Goal: Information Seeking & Learning: Understand process/instructions

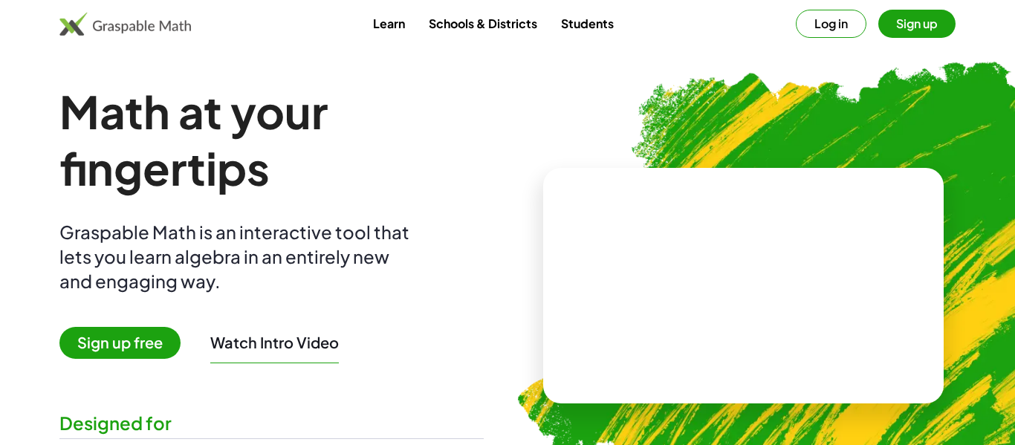
click at [821, 29] on button "Log in" at bounding box center [831, 24] width 71 height 28
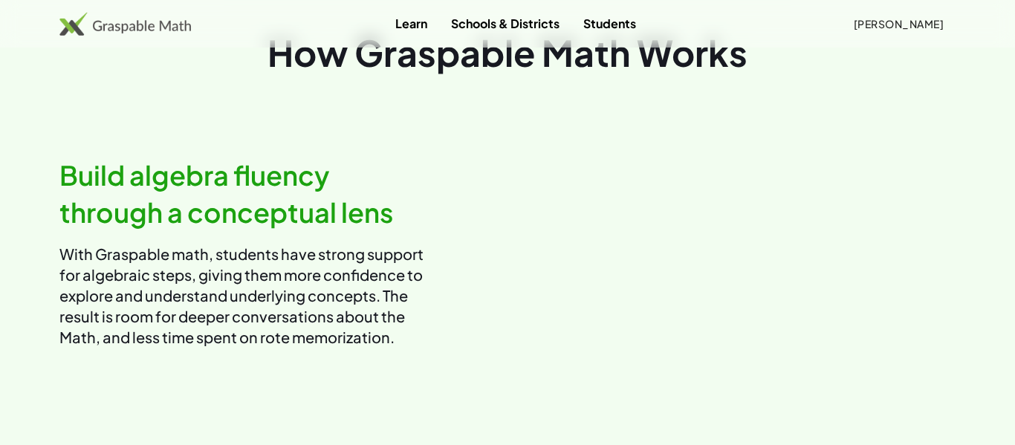
scroll to position [798, 0]
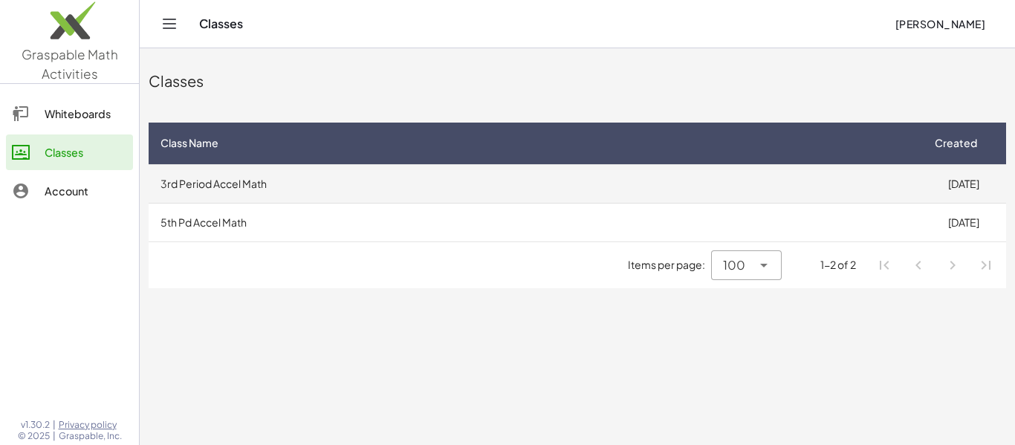
click at [562, 193] on td "3rd Period Accel Math" at bounding box center [535, 183] width 772 height 39
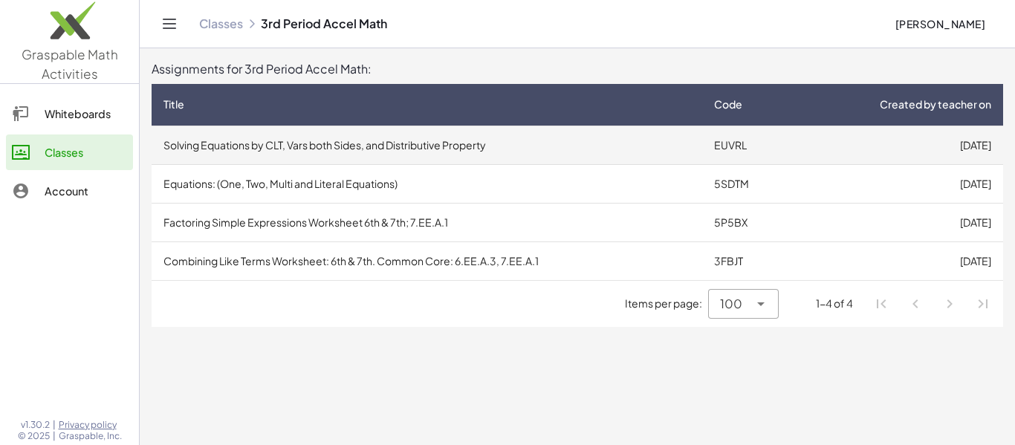
click at [409, 152] on td "Solving Equations by CLT, Vars both Sides, and Distributive Property" at bounding box center [427, 145] width 551 height 39
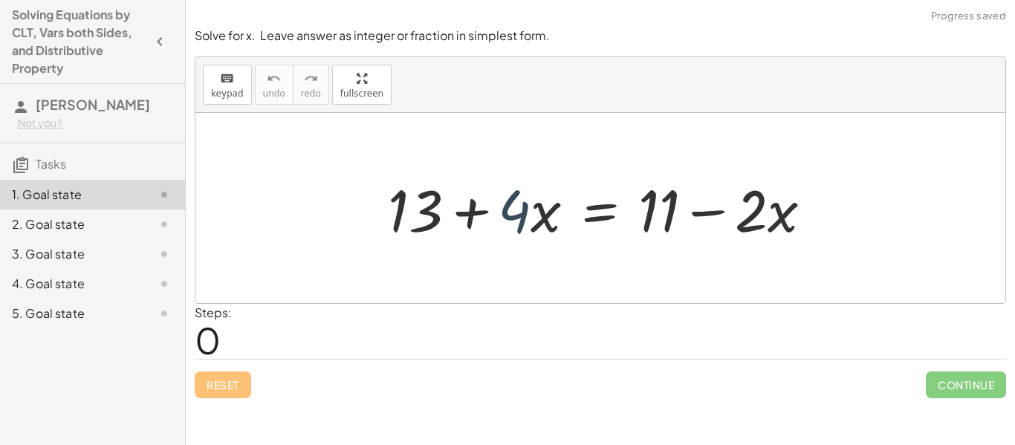
click at [523, 230] on div at bounding box center [606, 208] width 451 height 77
drag, startPoint x: 782, startPoint y: 216, endPoint x: 900, endPoint y: 220, distance: 118.2
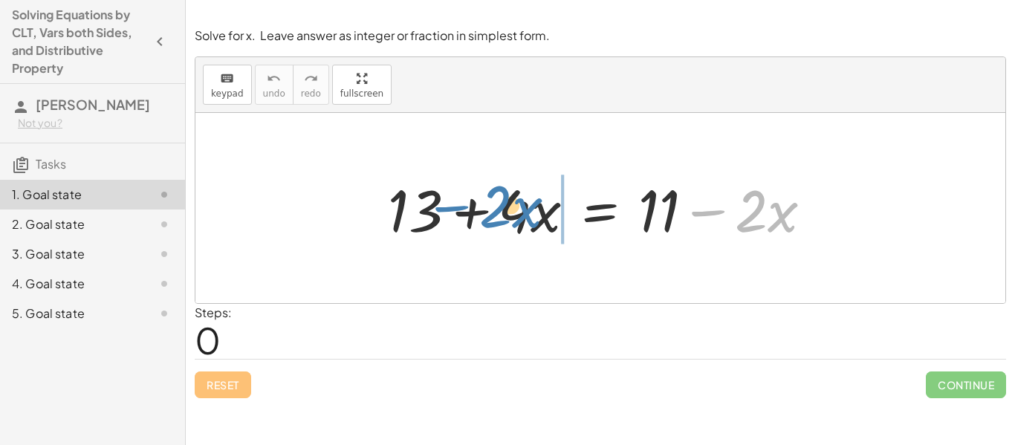
drag, startPoint x: 708, startPoint y: 213, endPoint x: 450, endPoint y: 208, distance: 258.7
click at [450, 208] on div at bounding box center [606, 208] width 451 height 77
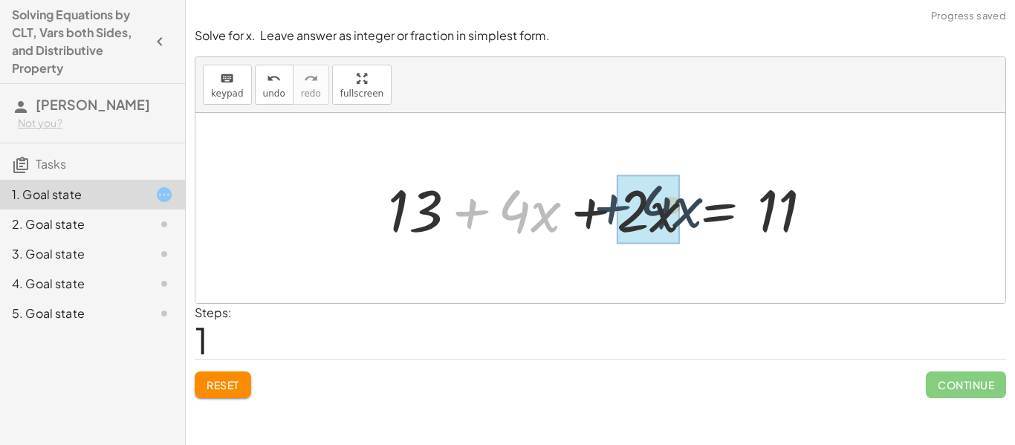
drag, startPoint x: 468, startPoint y: 217, endPoint x: 611, endPoint y: 212, distance: 143.6
click at [611, 212] on div at bounding box center [606, 208] width 451 height 77
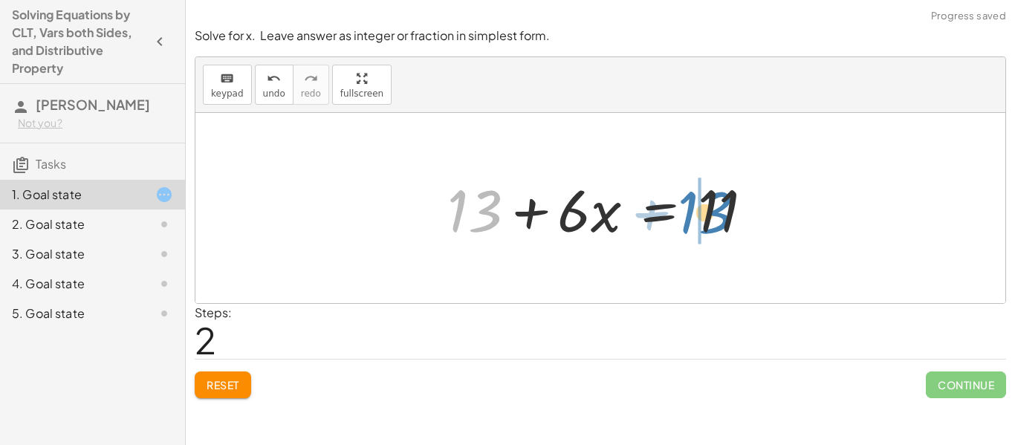
drag, startPoint x: 485, startPoint y: 204, endPoint x: 723, endPoint y: 206, distance: 237.9
click at [723, 206] on div at bounding box center [606, 208] width 333 height 77
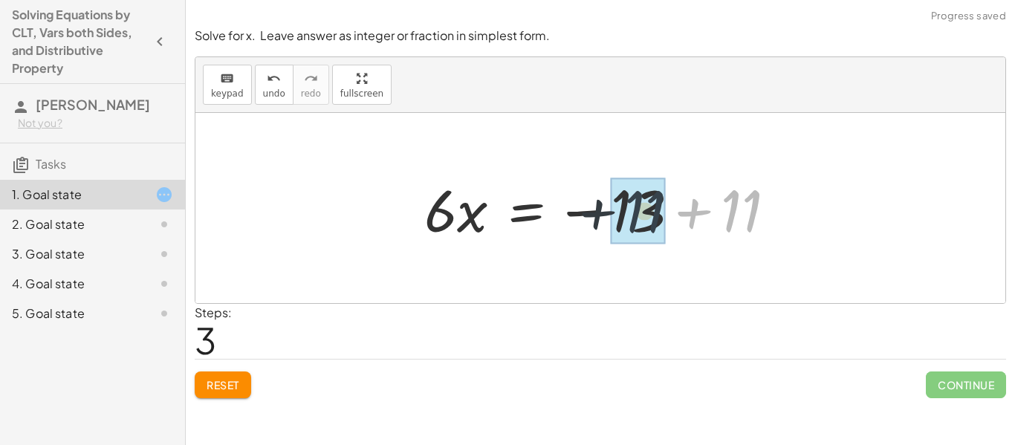
drag, startPoint x: 738, startPoint y: 218, endPoint x: 618, endPoint y: 218, distance: 120.4
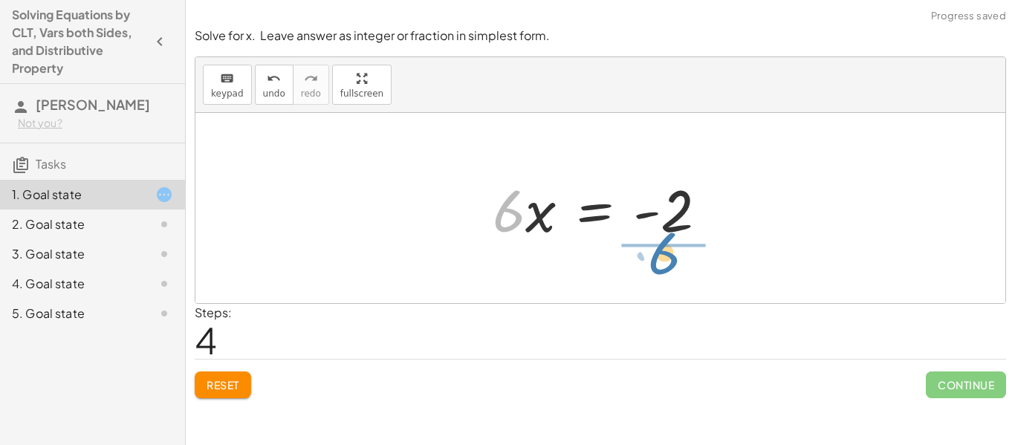
drag, startPoint x: 518, startPoint y: 220, endPoint x: 673, endPoint y: 265, distance: 161.8
click at [673, 265] on div "+ 13 + · 4 · x = + 11 − · 2 · x + 13 + · 4 · x + · 2 · x = 11 + 13 + · 6 · x = …" at bounding box center [600, 208] width 810 height 190
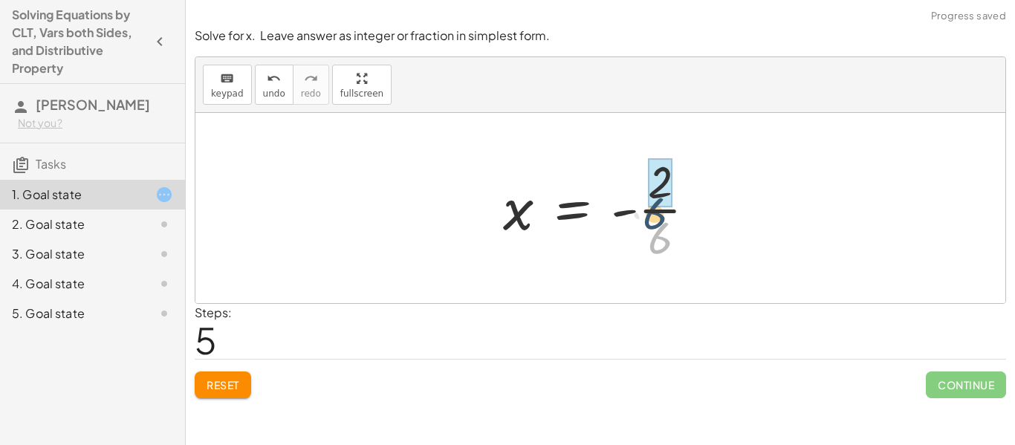
drag, startPoint x: 669, startPoint y: 233, endPoint x: 664, endPoint y: 202, distance: 31.6
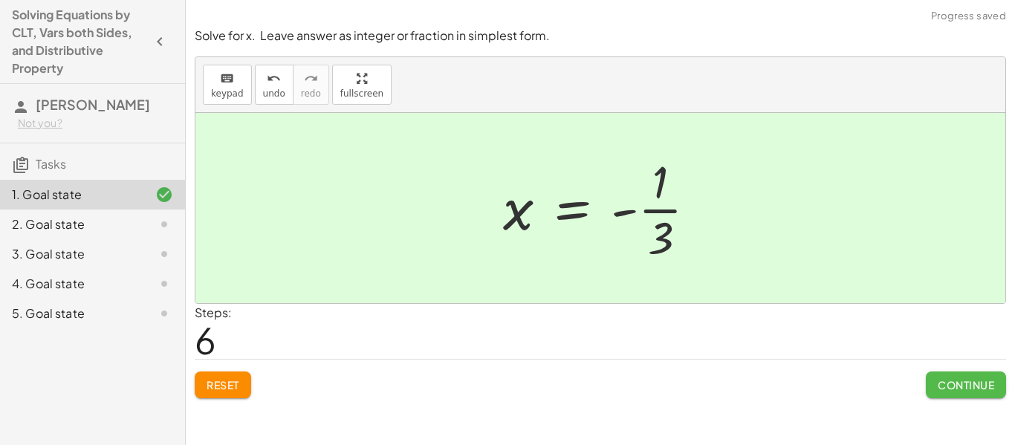
click at [969, 394] on button "Continue" at bounding box center [966, 385] width 80 height 27
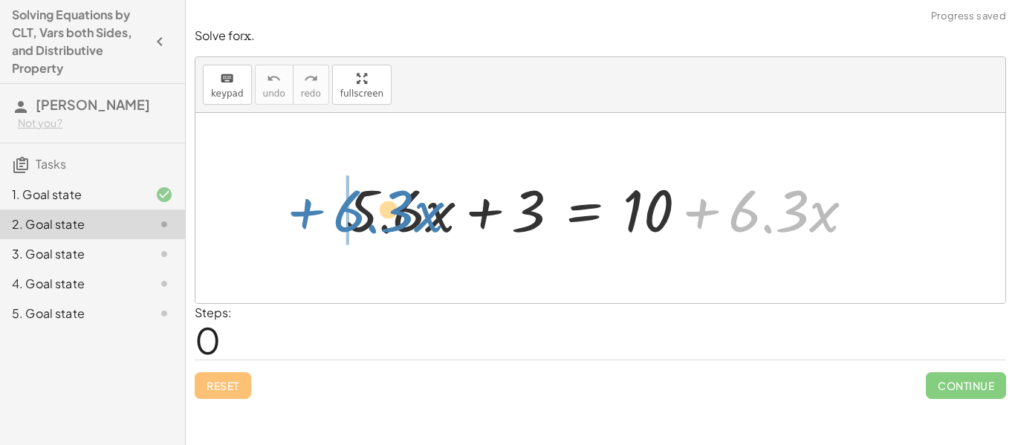
drag, startPoint x: 714, startPoint y: 210, endPoint x: 321, endPoint y: 210, distance: 392.5
click at [321, 210] on div "+ · 6.3 · x + · 5.6 · x + 3 = + 10 + · 6.3 · x" at bounding box center [600, 208] width 810 height 190
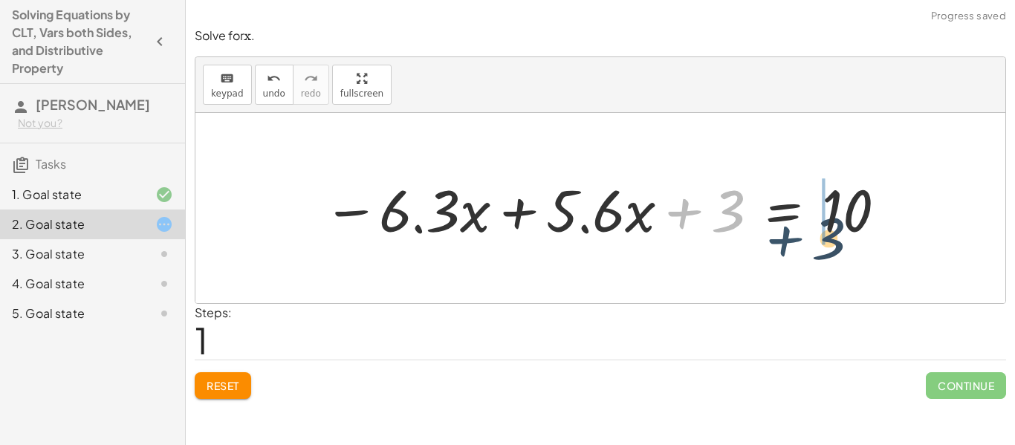
drag, startPoint x: 695, startPoint y: 211, endPoint x: 816, endPoint y: 244, distance: 125.5
click at [816, 244] on div at bounding box center [606, 208] width 581 height 77
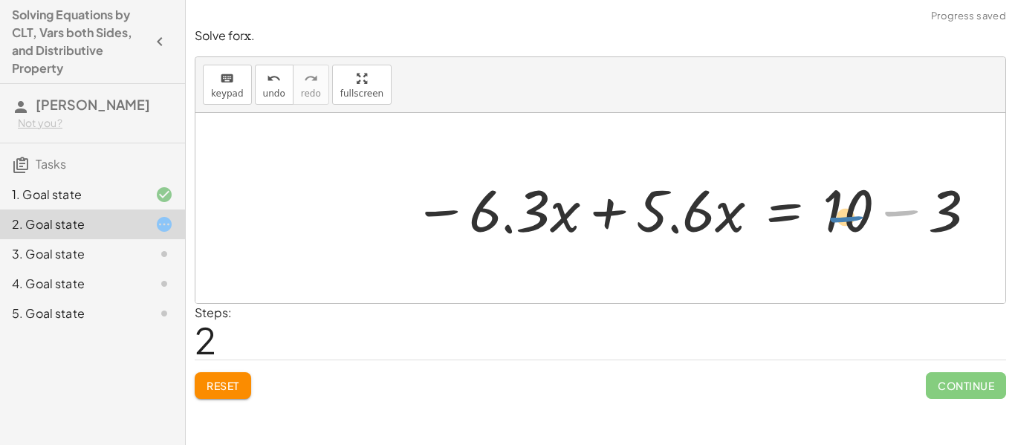
drag, startPoint x: 892, startPoint y: 213, endPoint x: 835, endPoint y: 219, distance: 56.8
click at [835, 219] on div at bounding box center [696, 208] width 581 height 77
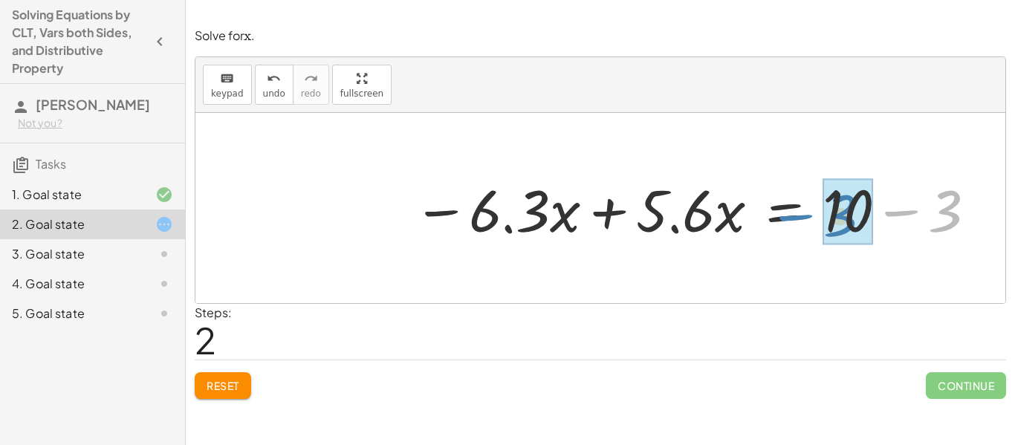
drag, startPoint x: 943, startPoint y: 210, endPoint x: 838, endPoint y: 215, distance: 104.9
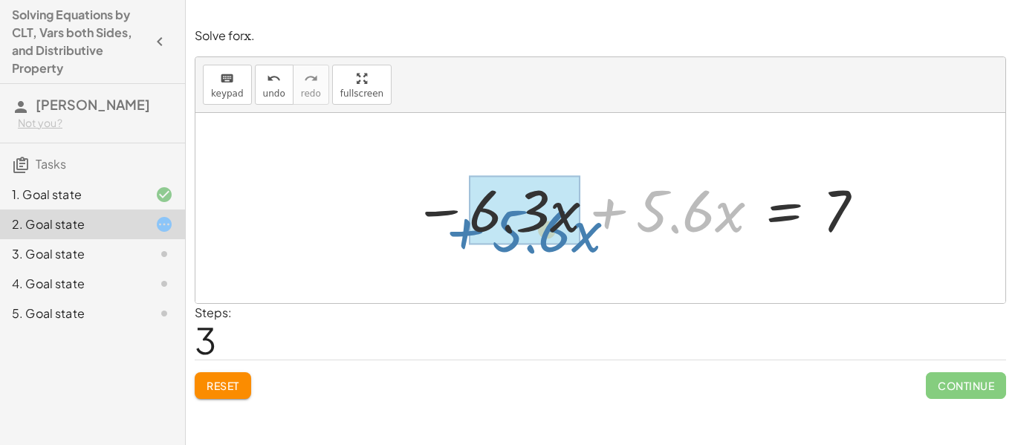
drag, startPoint x: 601, startPoint y: 213, endPoint x: 457, endPoint y: 233, distance: 145.6
click at [457, 233] on div at bounding box center [640, 208] width 468 height 77
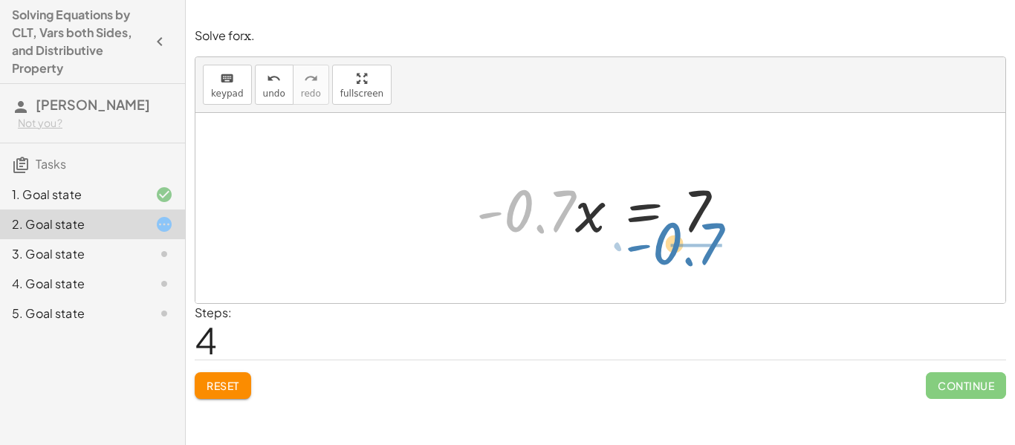
drag, startPoint x: 519, startPoint y: 216, endPoint x: 668, endPoint y: 248, distance: 152.8
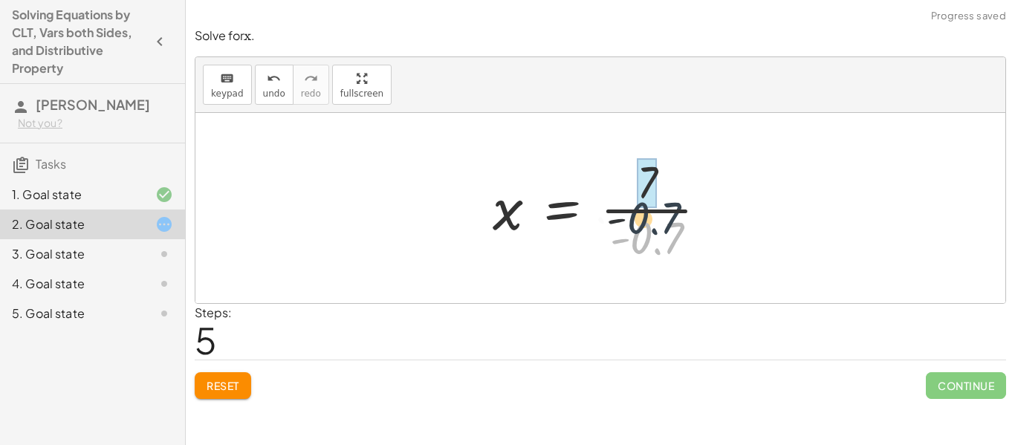
drag, startPoint x: 661, startPoint y: 235, endPoint x: 652, endPoint y: 201, distance: 34.6
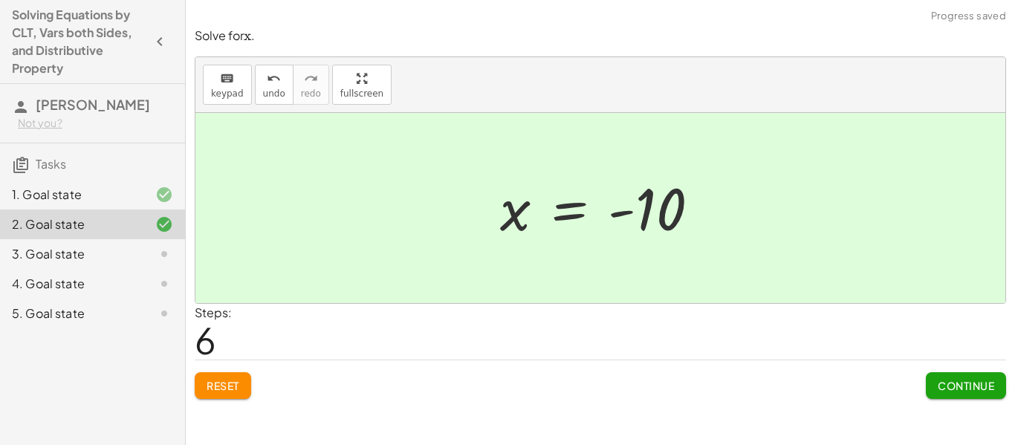
click at [952, 395] on button "Continue" at bounding box center [966, 385] width 80 height 27
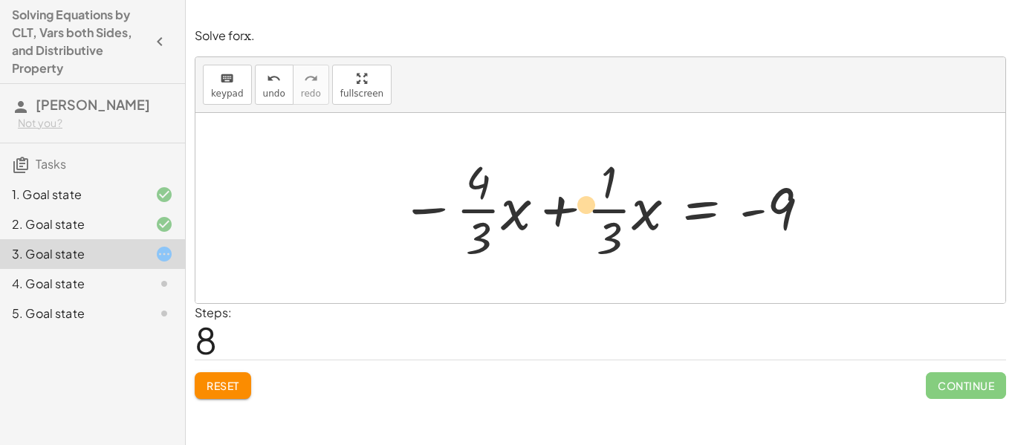
drag, startPoint x: 488, startPoint y: 214, endPoint x: 602, endPoint y: 210, distance: 113.8
click at [602, 210] on div at bounding box center [606, 208] width 426 height 114
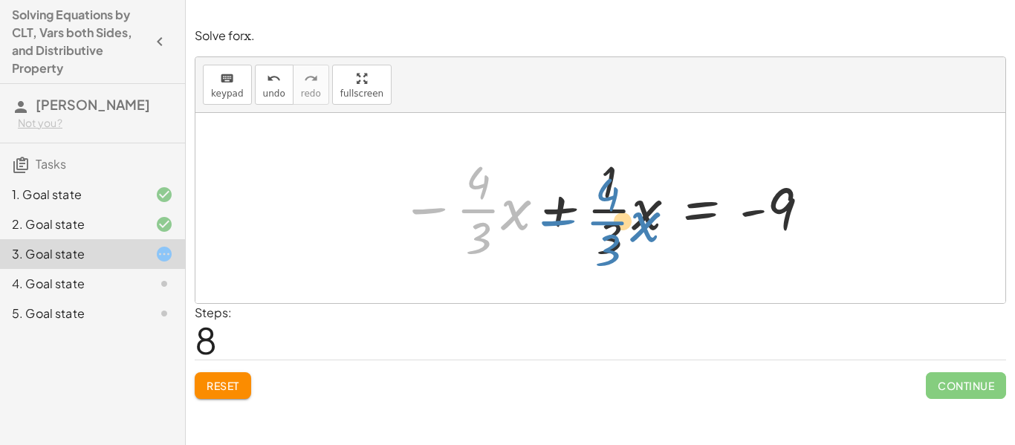
drag, startPoint x: 424, startPoint y: 213, endPoint x: 544, endPoint y: 226, distance: 121.1
click at [544, 226] on div at bounding box center [606, 208] width 426 height 114
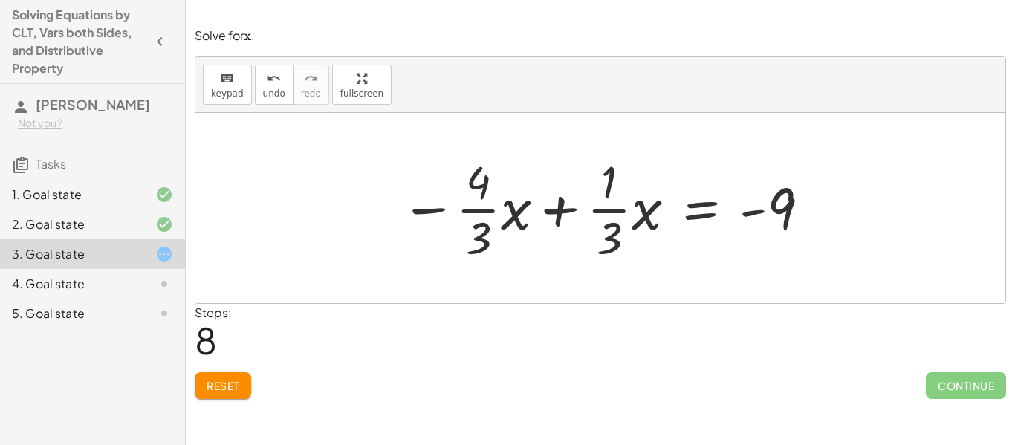
click at [123, 276] on div "4. Goal state" at bounding box center [72, 284] width 120 height 18
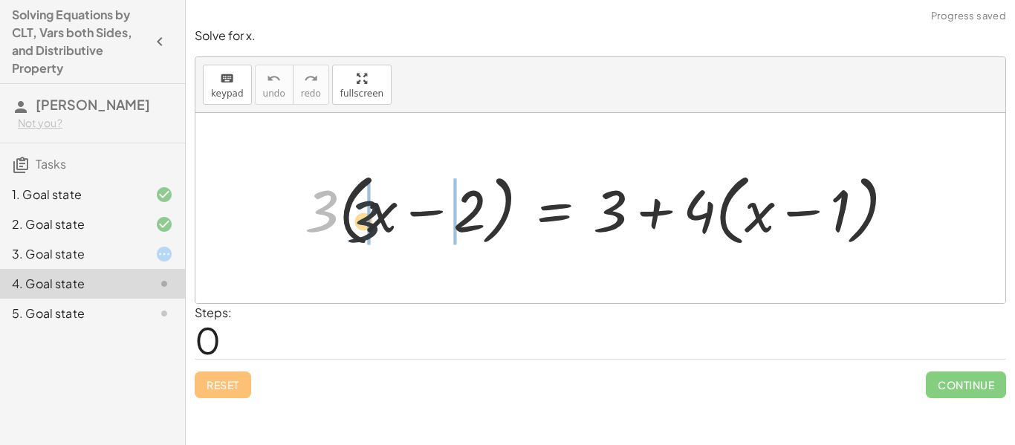
drag, startPoint x: 314, startPoint y: 213, endPoint x: 392, endPoint y: 231, distance: 80.8
click at [392, 231] on div at bounding box center [605, 208] width 617 height 85
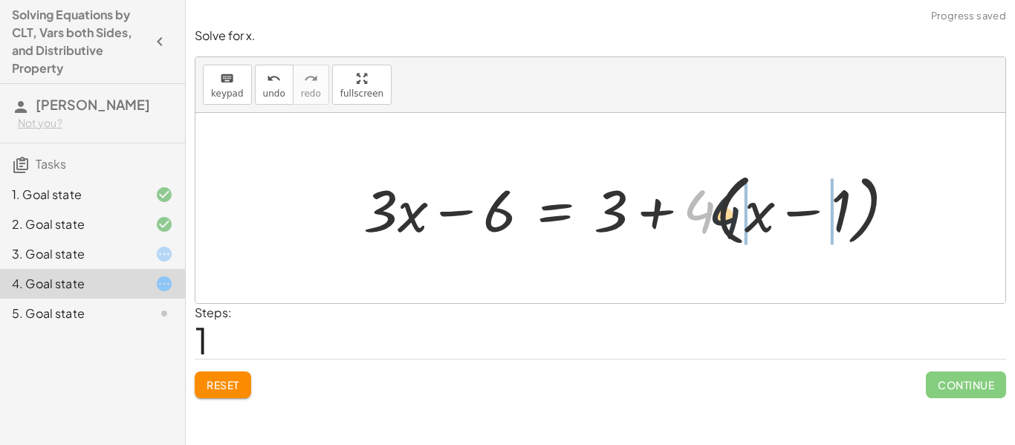
drag, startPoint x: 707, startPoint y: 219, endPoint x: 756, endPoint y: 229, distance: 50.0
click at [756, 229] on div at bounding box center [635, 208] width 559 height 85
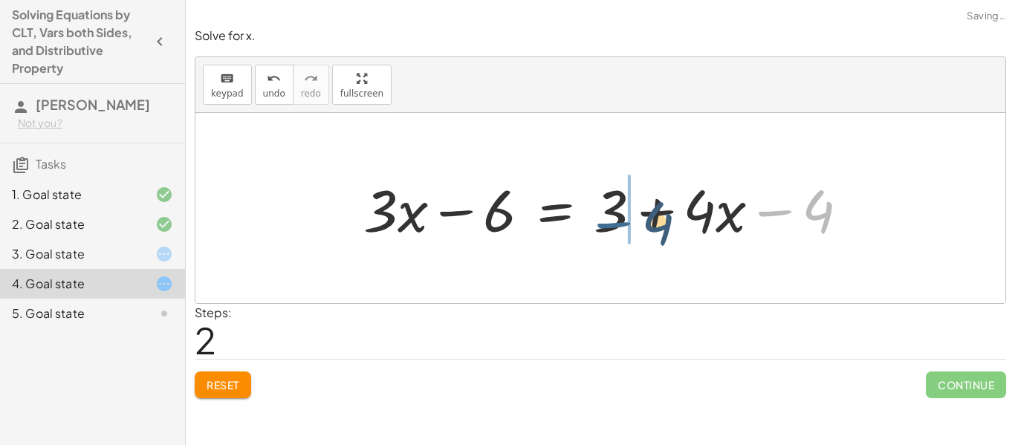
drag, startPoint x: 780, startPoint y: 212, endPoint x: 610, endPoint y: 223, distance: 171.3
click at [610, 223] on div at bounding box center [612, 208] width 512 height 77
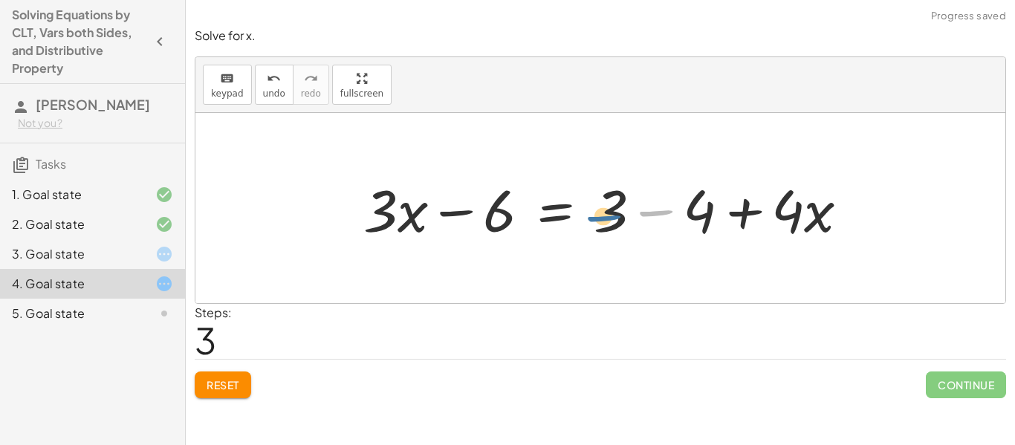
drag, startPoint x: 647, startPoint y: 216, endPoint x: 593, endPoint y: 220, distance: 53.7
click at [593, 220] on div at bounding box center [612, 208] width 512 height 77
drag, startPoint x: 702, startPoint y: 219, endPoint x: 630, endPoint y: 224, distance: 72.3
click at [630, 224] on div at bounding box center [612, 208] width 512 height 77
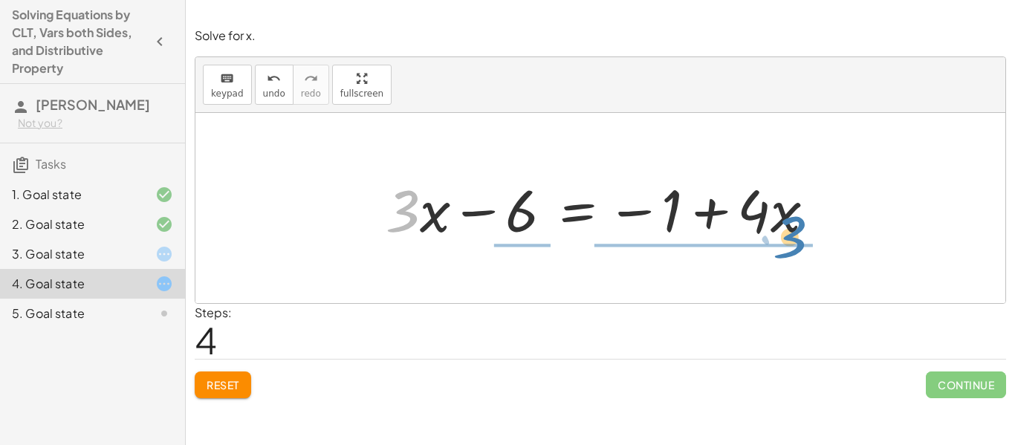
drag, startPoint x: 395, startPoint y: 210, endPoint x: 778, endPoint y: 236, distance: 384.4
click at [778, 236] on div at bounding box center [606, 208] width 456 height 77
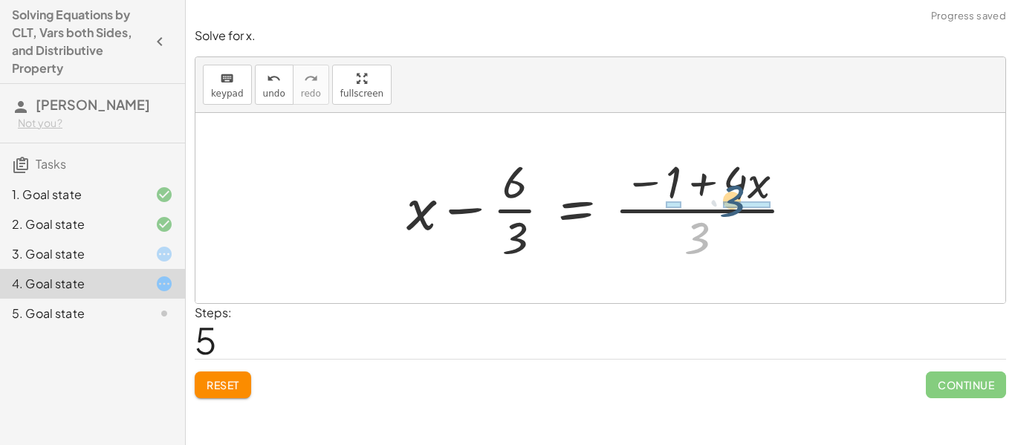
drag, startPoint x: 705, startPoint y: 227, endPoint x: 742, endPoint y: 187, distance: 54.2
click at [742, 187] on div at bounding box center [606, 208] width 415 height 114
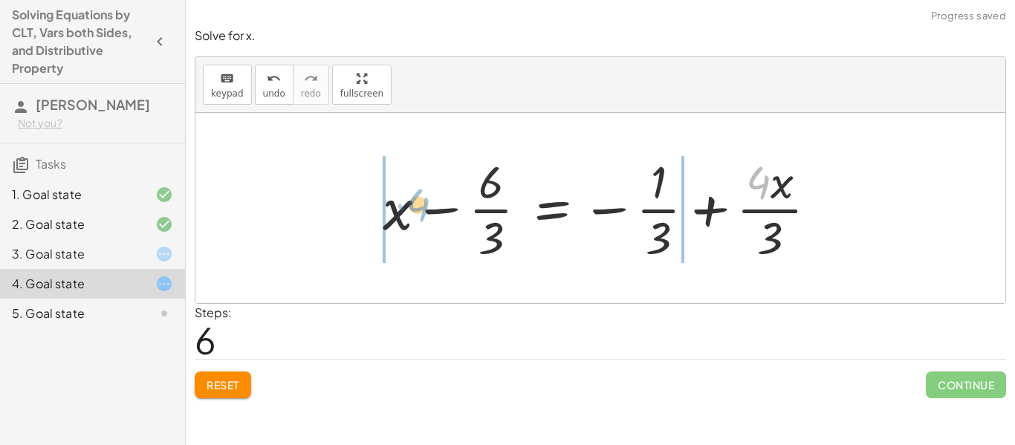
drag, startPoint x: 730, startPoint y: 169, endPoint x: 387, endPoint y: 190, distance: 344.1
click at [387, 190] on div at bounding box center [606, 208] width 462 height 114
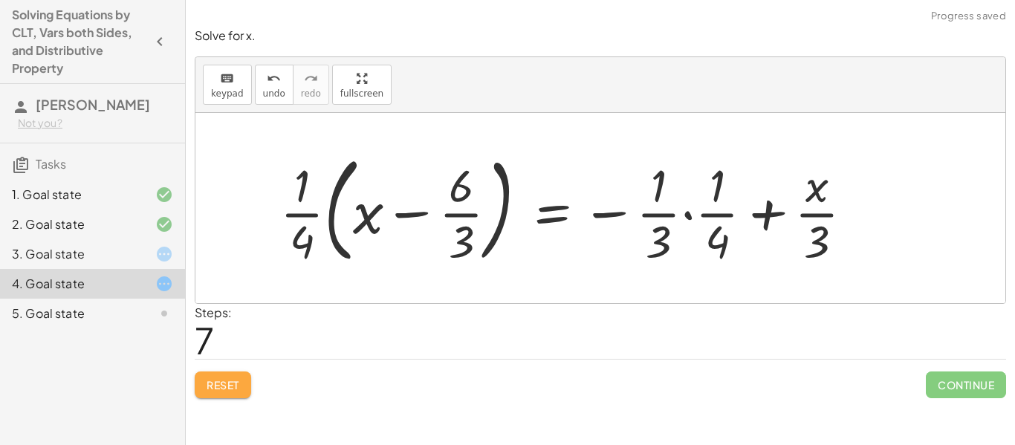
click at [226, 375] on button "Reset" at bounding box center [223, 385] width 56 height 27
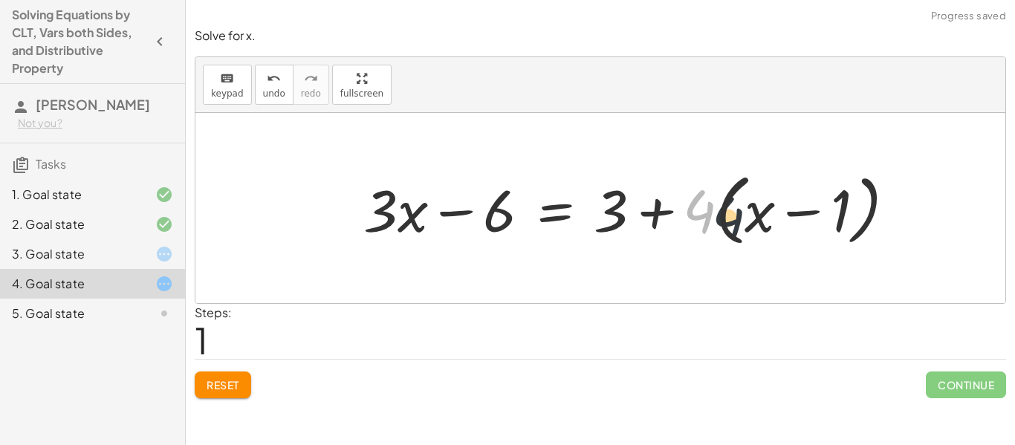
drag, startPoint x: 688, startPoint y: 213, endPoint x: 755, endPoint y: 226, distance: 68.2
click at [755, 226] on div at bounding box center [635, 208] width 559 height 85
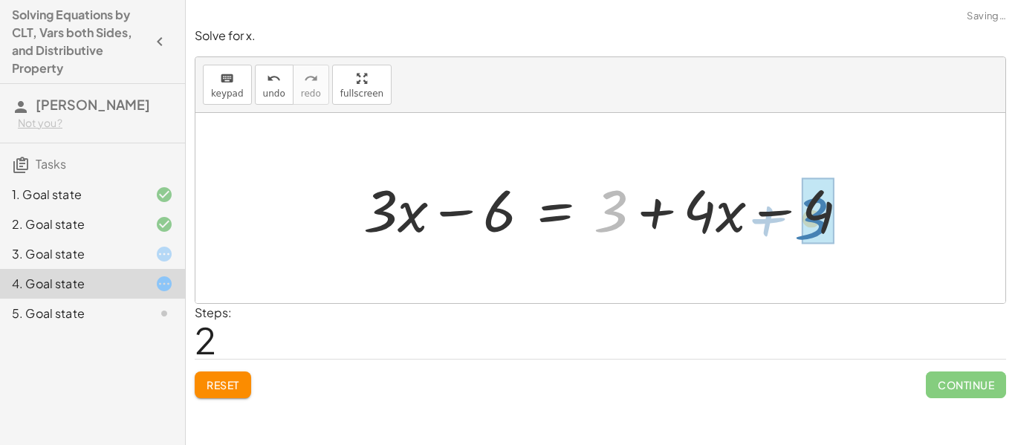
drag, startPoint x: 613, startPoint y: 216, endPoint x: 815, endPoint y: 223, distance: 201.6
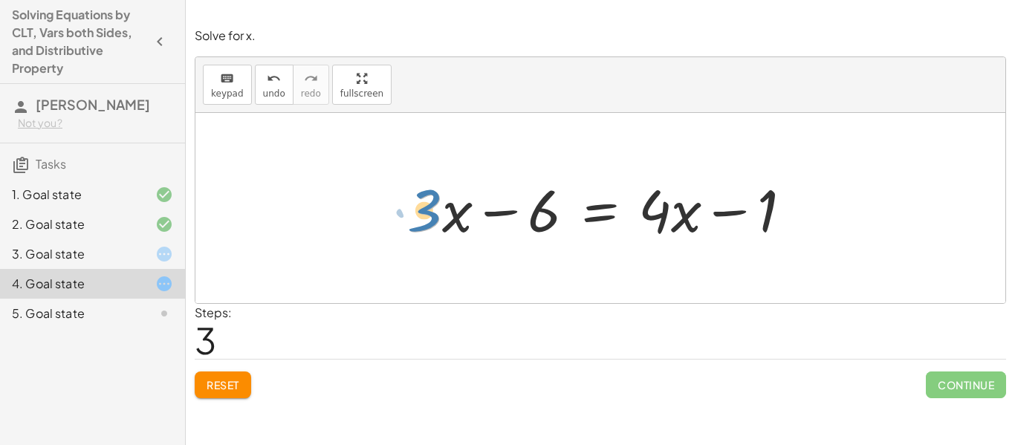
click at [427, 211] on div at bounding box center [606, 208] width 410 height 77
drag, startPoint x: 740, startPoint y: 210, endPoint x: 499, endPoint y: 224, distance: 241.9
click at [499, 224] on div at bounding box center [606, 208] width 410 height 77
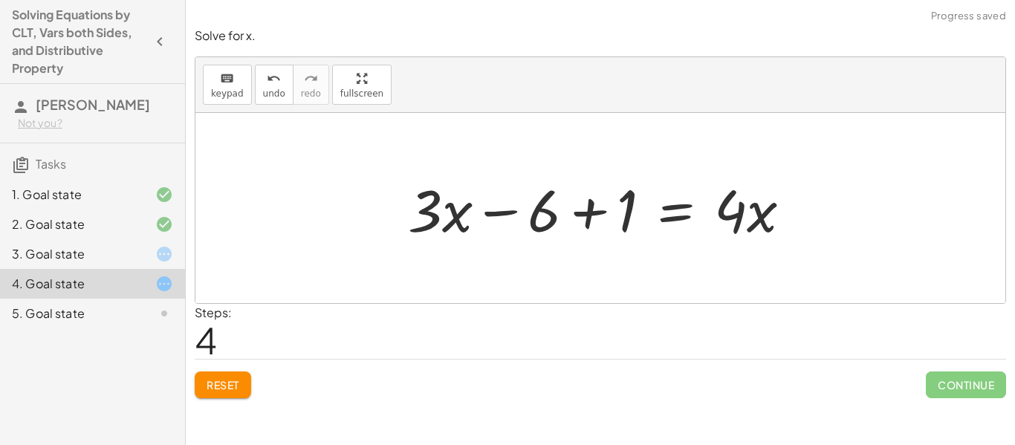
click at [520, 214] on div at bounding box center [606, 208] width 410 height 77
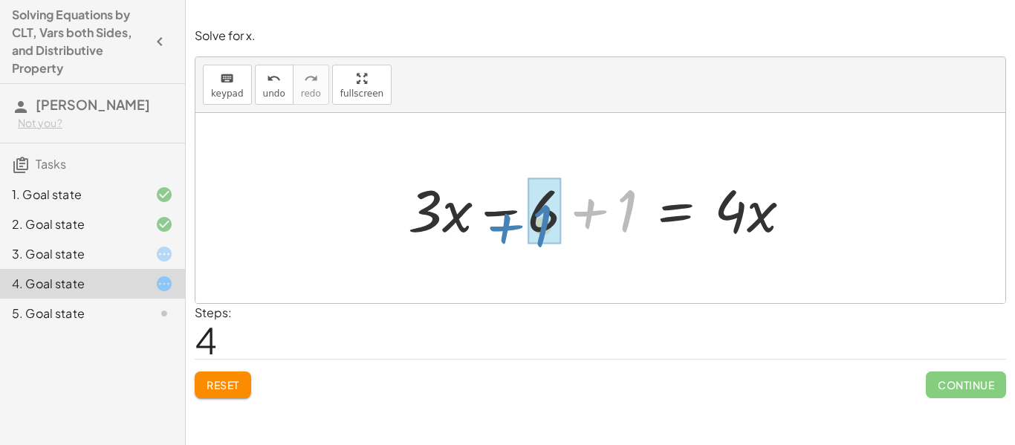
drag, startPoint x: 586, startPoint y: 216, endPoint x: 504, endPoint y: 230, distance: 83.1
click at [504, 230] on div at bounding box center [606, 208] width 410 height 77
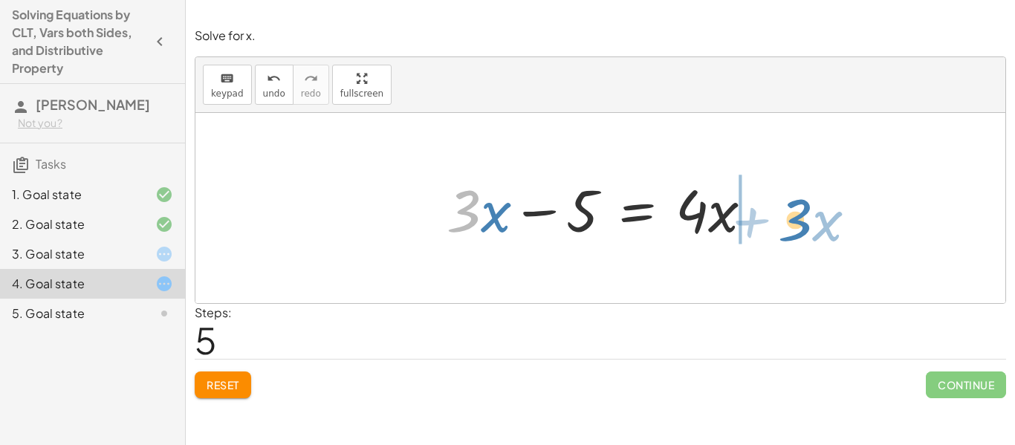
drag, startPoint x: 471, startPoint y: 205, endPoint x: 803, endPoint y: 214, distance: 331.6
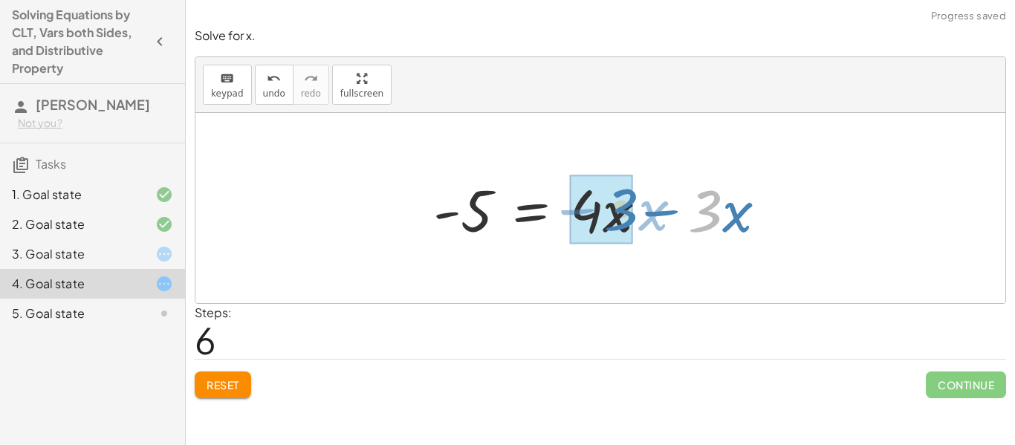
drag, startPoint x: 717, startPoint y: 212, endPoint x: 621, endPoint y: 209, distance: 96.7
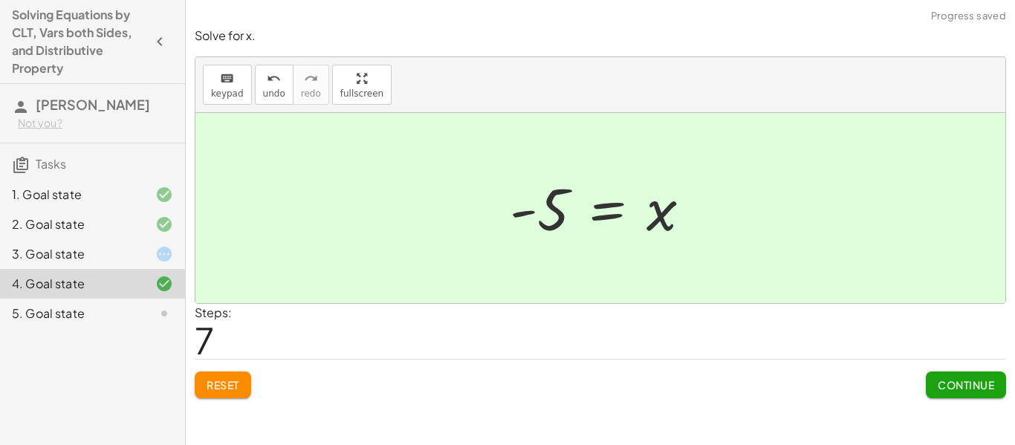
click at [936, 366] on div "Continue" at bounding box center [966, 379] width 80 height 39
click at [944, 387] on span "Continue" at bounding box center [966, 384] width 56 height 13
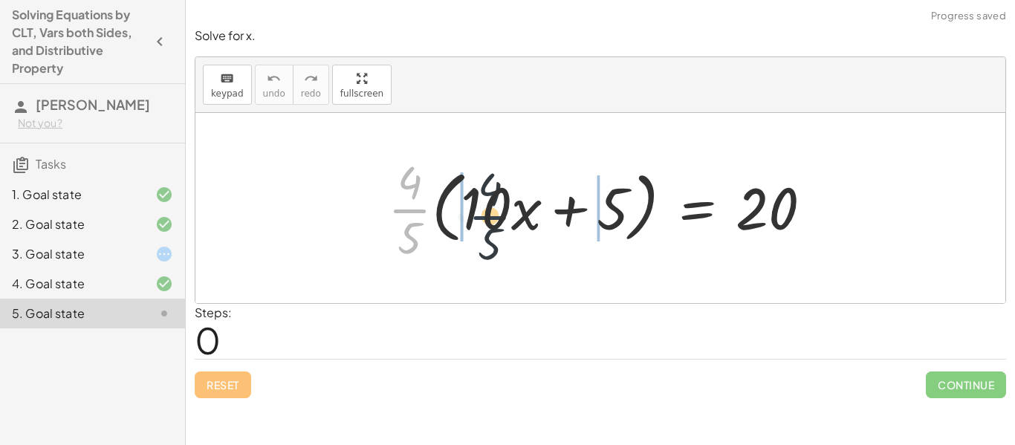
drag, startPoint x: 414, startPoint y: 207, endPoint x: 496, endPoint y: 214, distance: 82.0
click at [496, 214] on div at bounding box center [606, 208] width 451 height 114
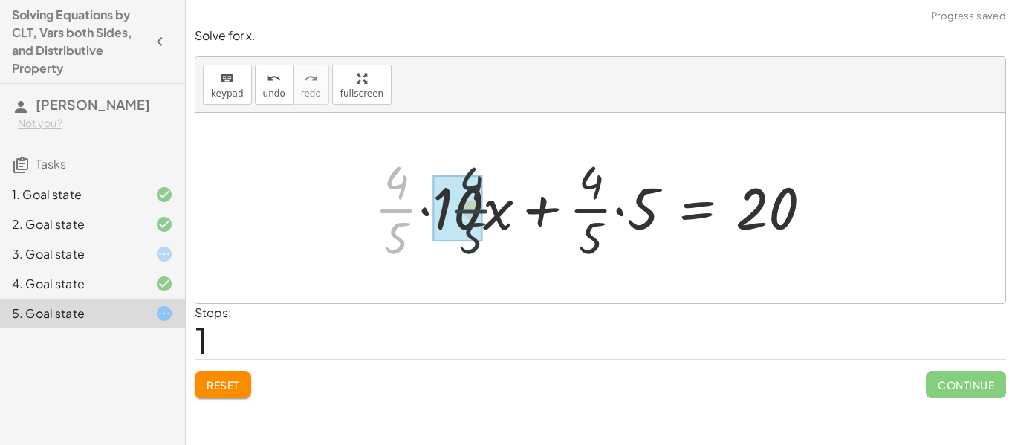
drag, startPoint x: 398, startPoint y: 210, endPoint x: 438, endPoint y: 208, distance: 40.2
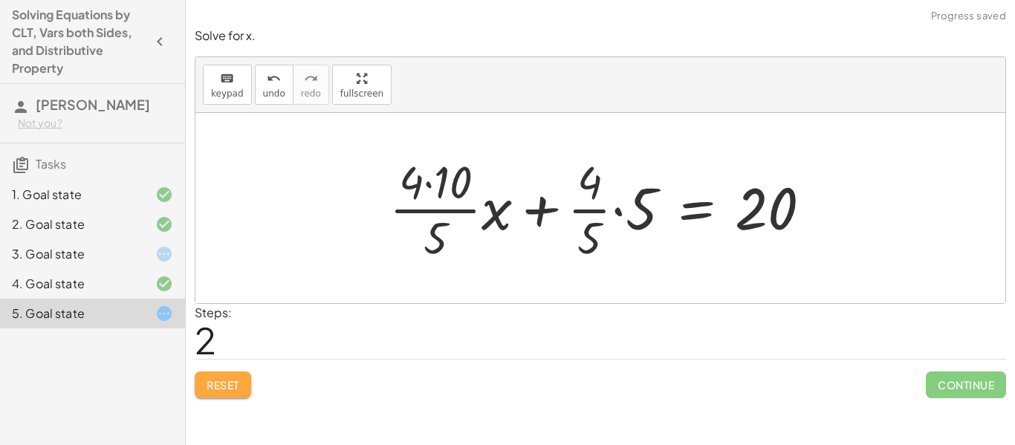
click at [224, 389] on span "Reset" at bounding box center [223, 384] width 33 height 13
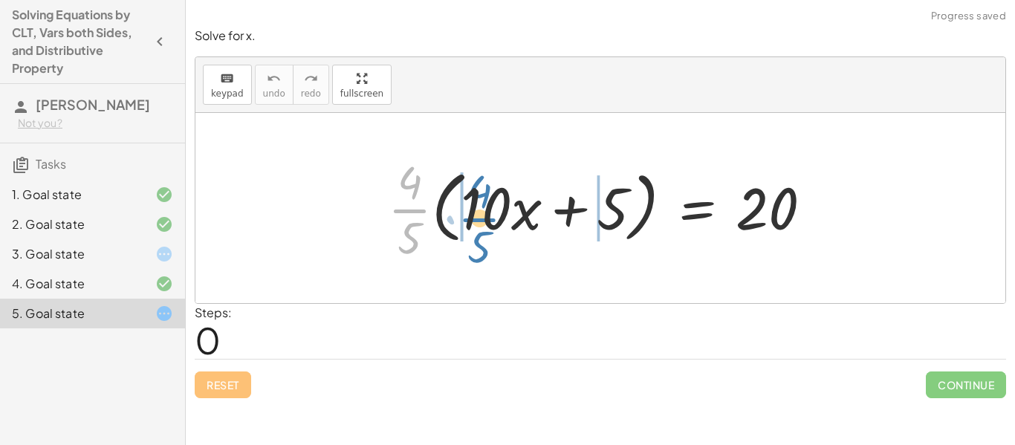
drag, startPoint x: 419, startPoint y: 210, endPoint x: 491, endPoint y: 218, distance: 71.8
click at [491, 218] on div at bounding box center [606, 208] width 451 height 114
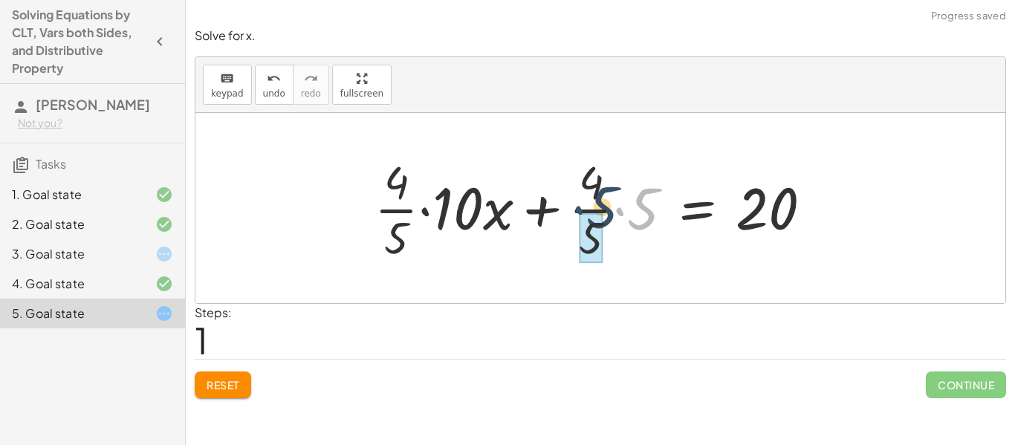
drag, startPoint x: 620, startPoint y: 210, endPoint x: 572, endPoint y: 210, distance: 47.6
click at [572, 210] on div at bounding box center [599, 208] width 465 height 114
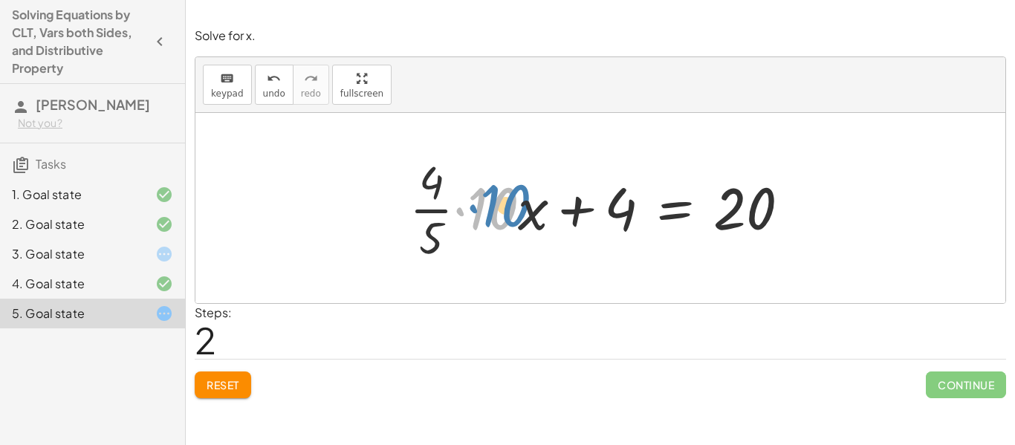
click at [456, 207] on div at bounding box center [605, 208] width 407 height 114
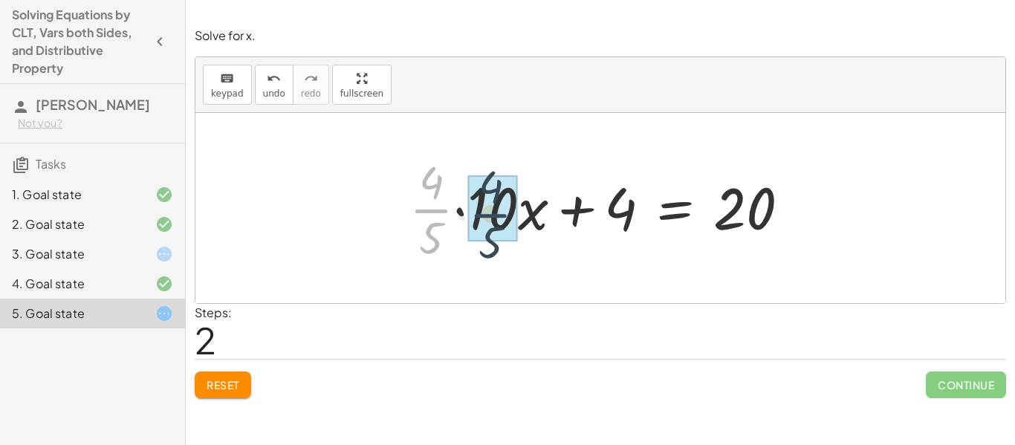
drag, startPoint x: 441, startPoint y: 208, endPoint x: 500, endPoint y: 212, distance: 59.6
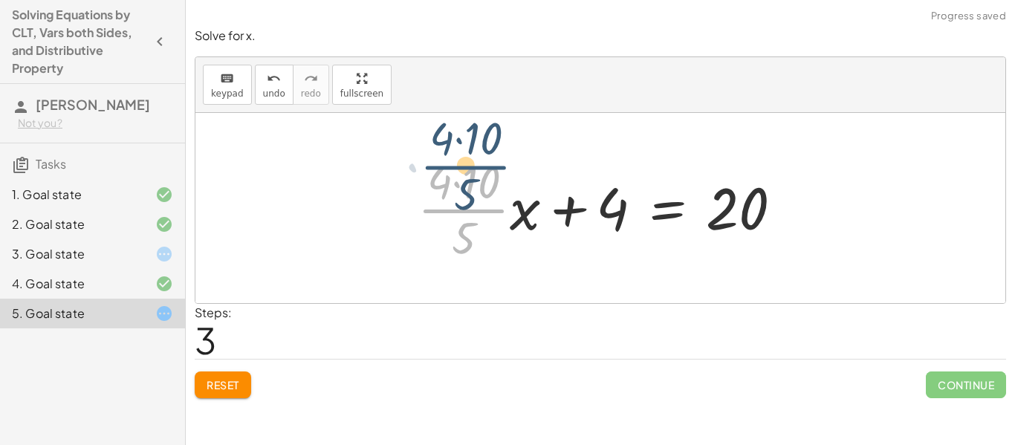
drag, startPoint x: 469, startPoint y: 222, endPoint x: 471, endPoint y: 178, distance: 43.9
click at [471, 178] on div at bounding box center [606, 208] width 392 height 114
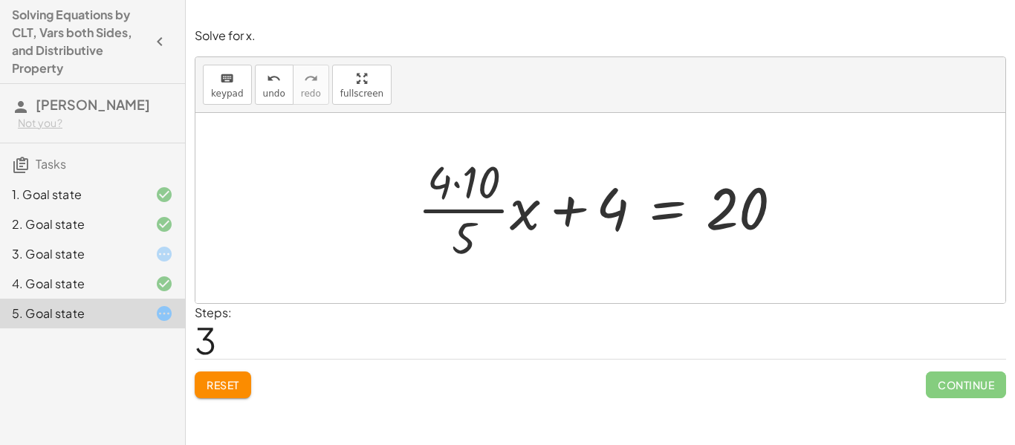
click at [236, 388] on span "Reset" at bounding box center [223, 384] width 33 height 13
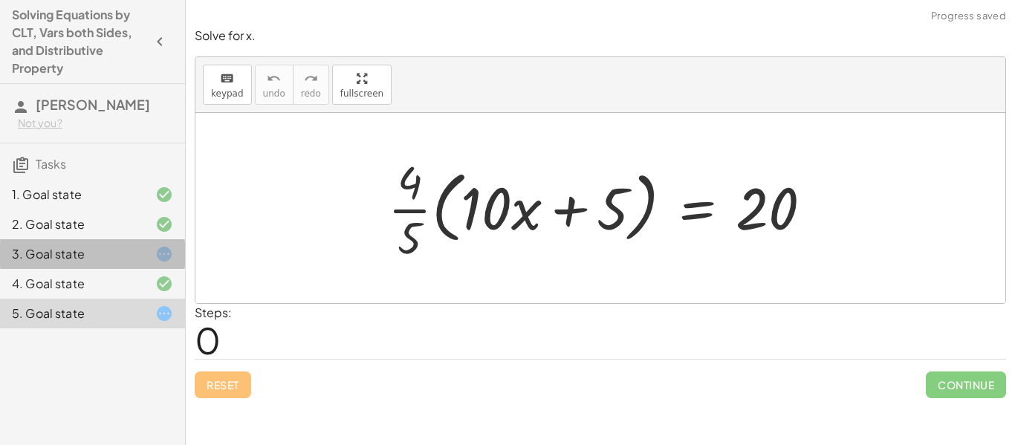
click at [138, 259] on div at bounding box center [153, 254] width 42 height 18
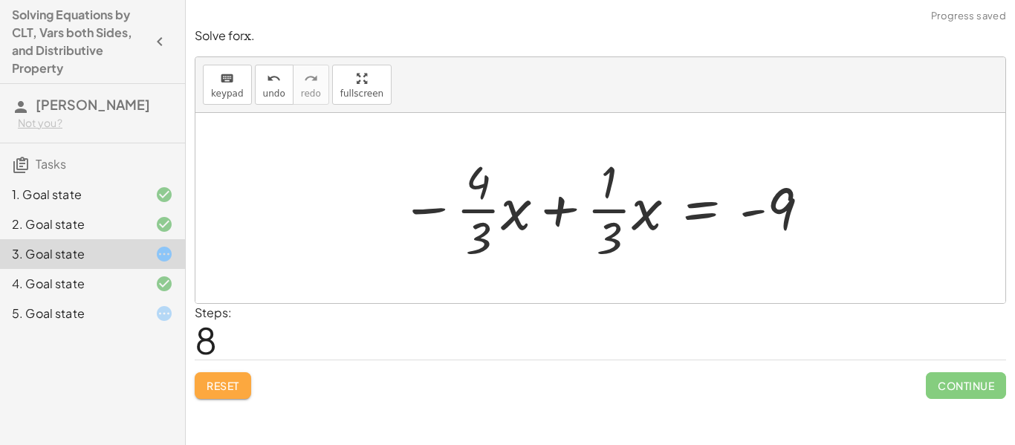
click at [203, 392] on button "Reset" at bounding box center [223, 385] width 56 height 27
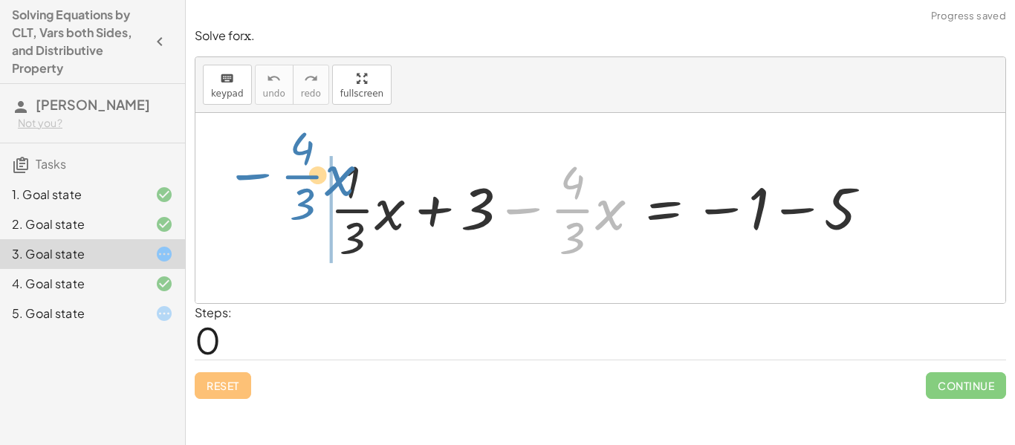
drag, startPoint x: 495, startPoint y: 215, endPoint x: 227, endPoint y: 182, distance: 270.3
click at [227, 182] on div "− · · 4 · 3 · x + · · 1 · 3 · x + 3 − · · 4 · 3 · x = − 1 − 5" at bounding box center [600, 208] width 810 height 190
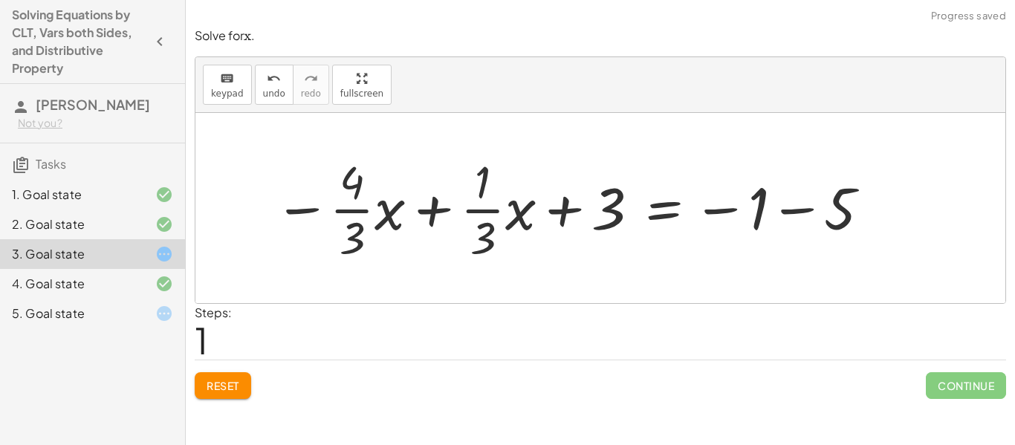
click at [429, 209] on div at bounding box center [573, 208] width 613 height 114
drag, startPoint x: 614, startPoint y: 216, endPoint x: 909, endPoint y: 193, distance: 296.0
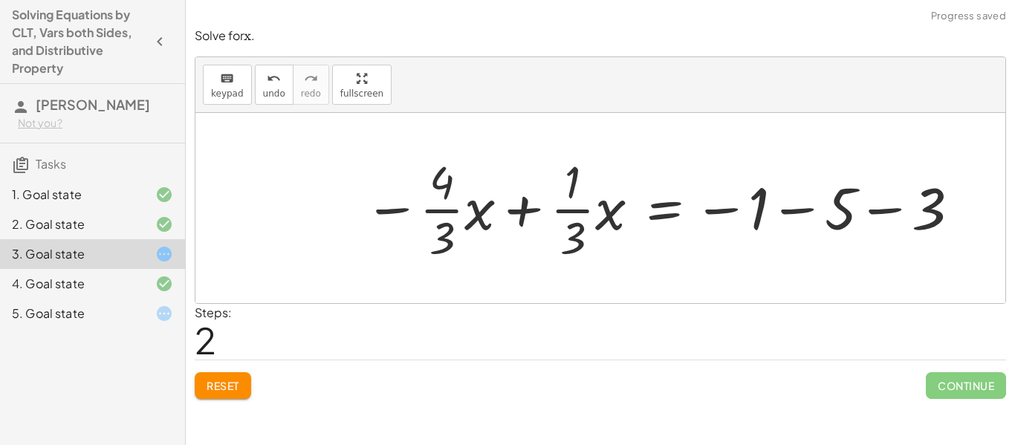
click at [890, 212] on div at bounding box center [663, 208] width 613 height 114
click at [816, 210] on div at bounding box center [620, 208] width 527 height 114
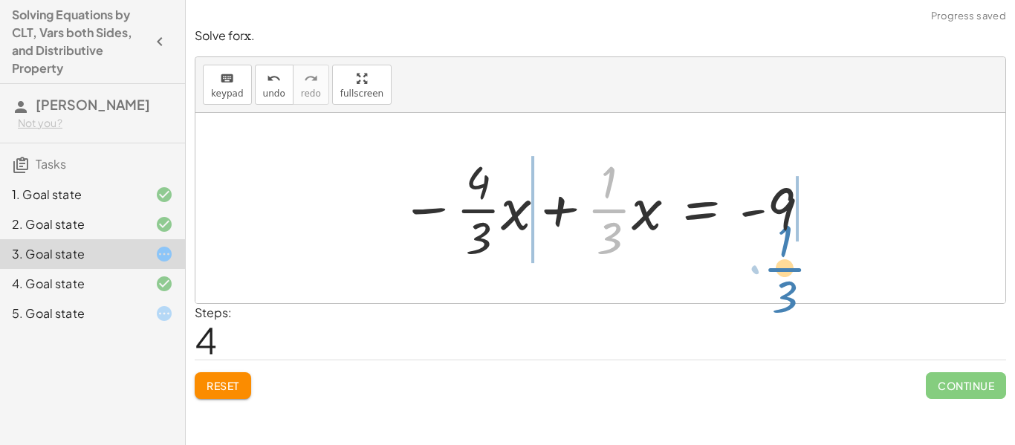
drag, startPoint x: 610, startPoint y: 216, endPoint x: 783, endPoint y: 275, distance: 183.6
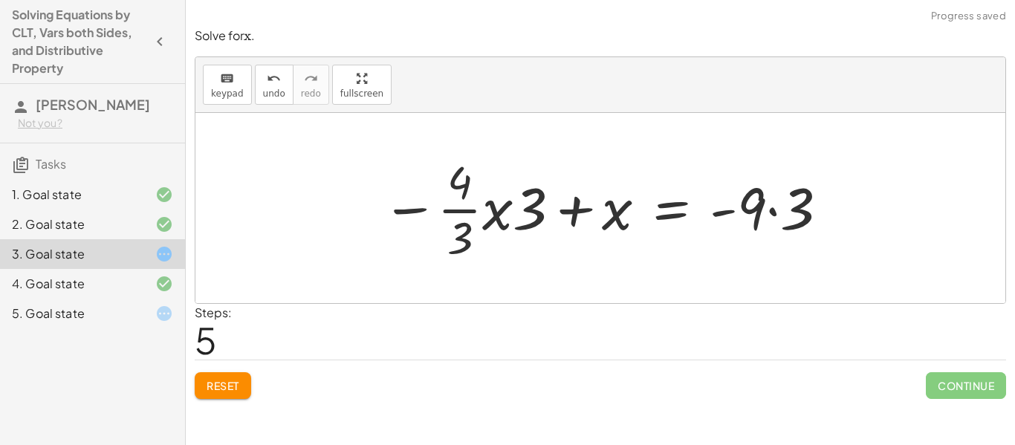
click at [779, 213] on div at bounding box center [606, 208] width 463 height 114
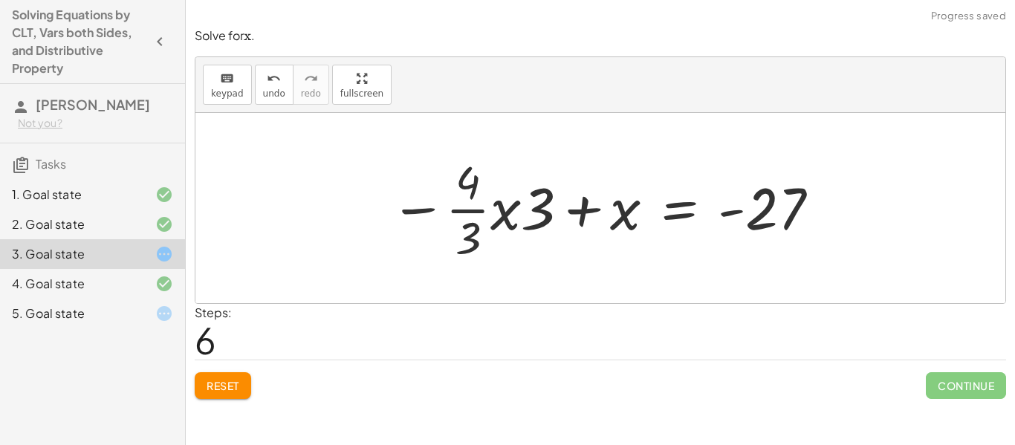
click at [580, 212] on div at bounding box center [606, 208] width 447 height 114
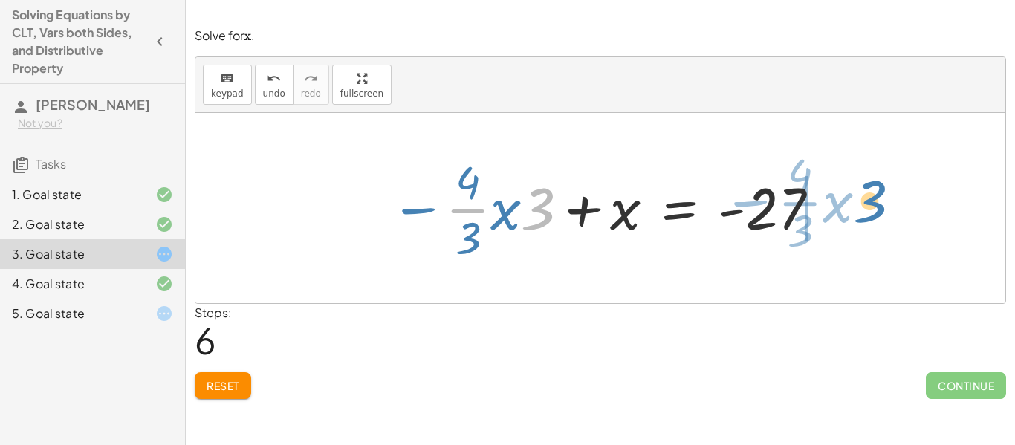
drag, startPoint x: 537, startPoint y: 212, endPoint x: 868, endPoint y: 205, distance: 330.8
